Goal: Transaction & Acquisition: Purchase product/service

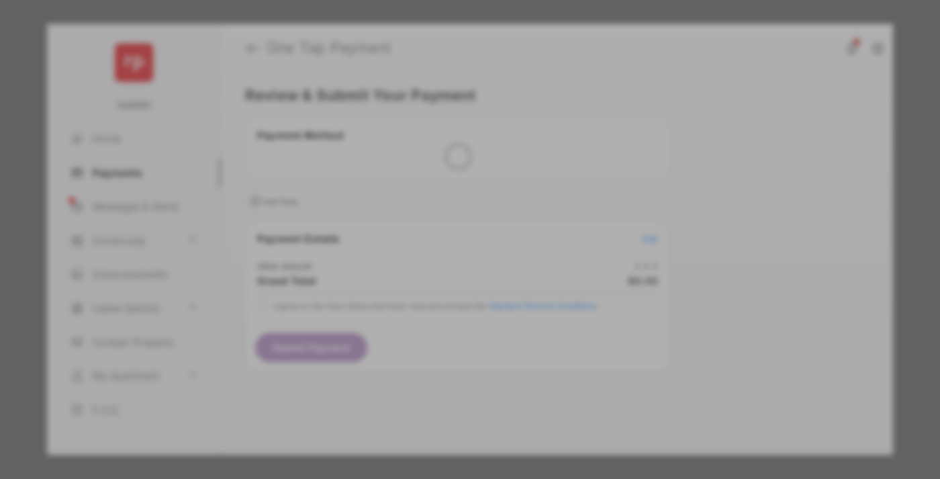
click at [445, 216] on div "Other Amount" at bounding box center [445, 227] width 218 height 23
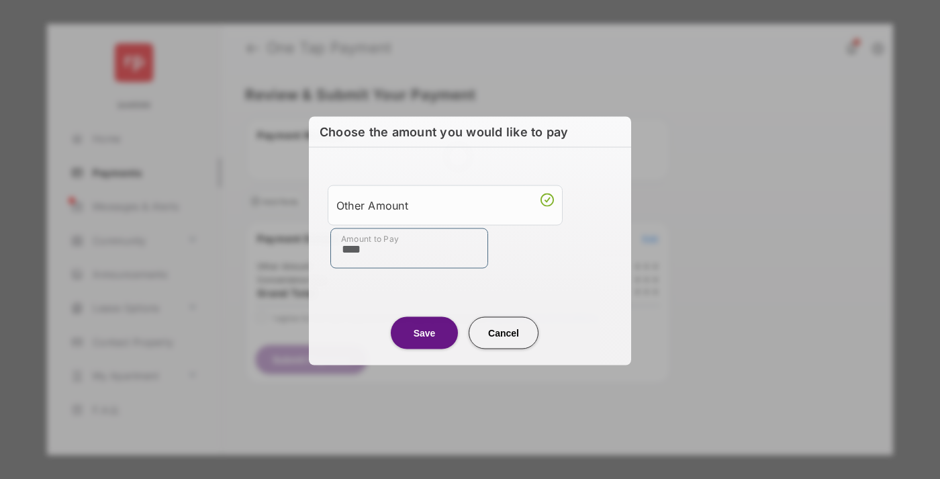
type input "****"
click at [424, 332] on button "Save" at bounding box center [424, 332] width 67 height 32
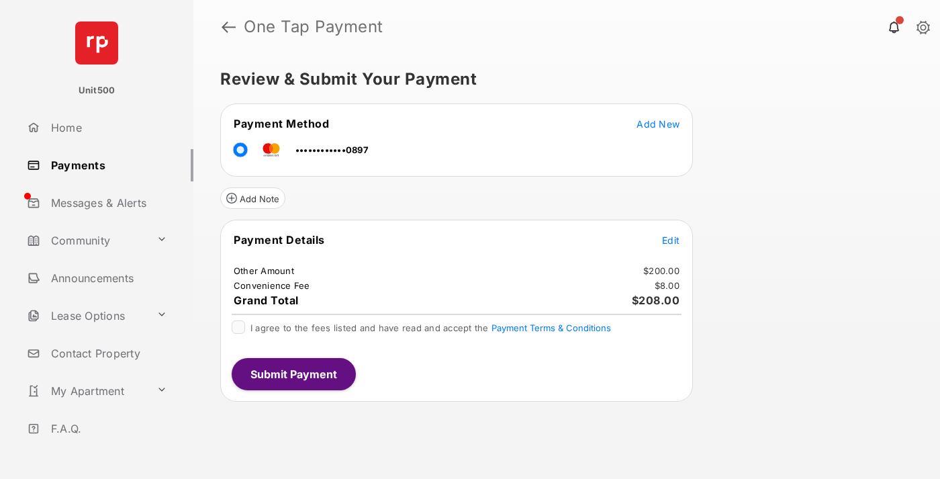
click at [671, 240] on span "Edit" at bounding box center [670, 239] width 17 height 11
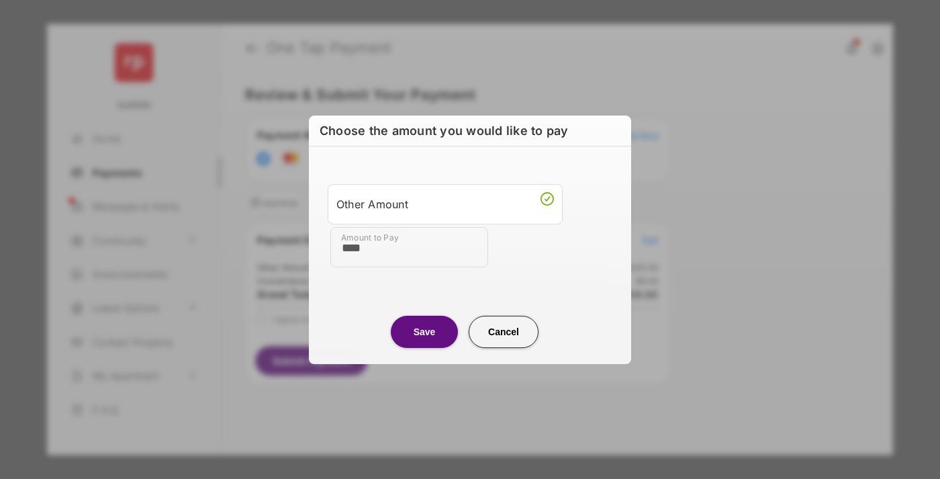
click at [424, 331] on button "Save" at bounding box center [424, 332] width 67 height 32
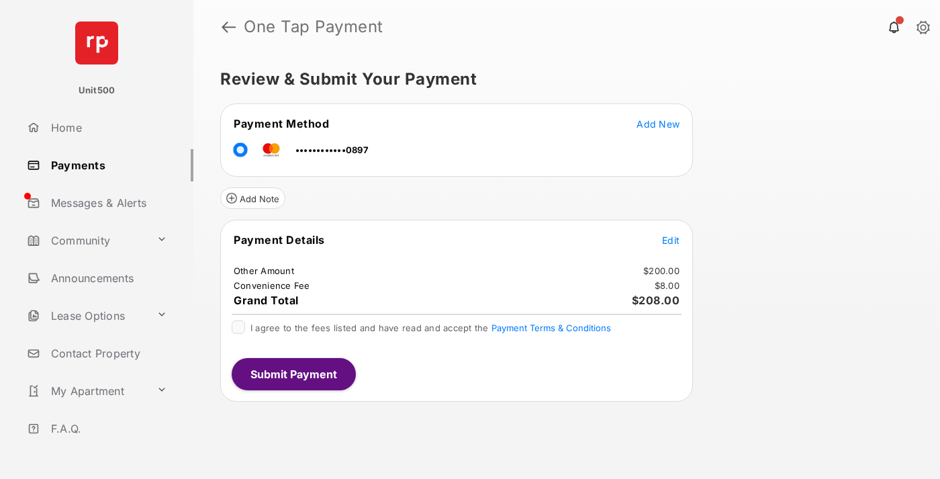
click at [293, 373] on button "Submit Payment" at bounding box center [294, 374] width 124 height 32
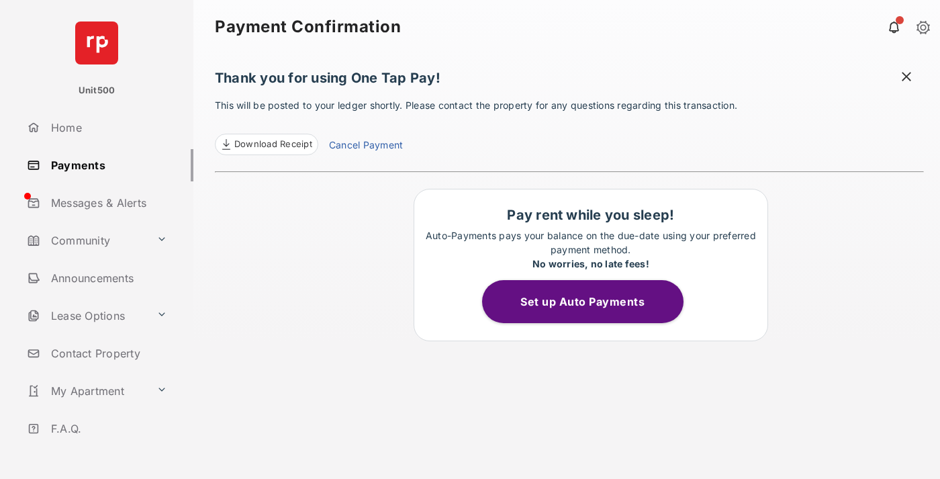
click at [906, 78] on span at bounding box center [906, 78] width 13 height 17
